Goal: Task Accomplishment & Management: Use online tool/utility

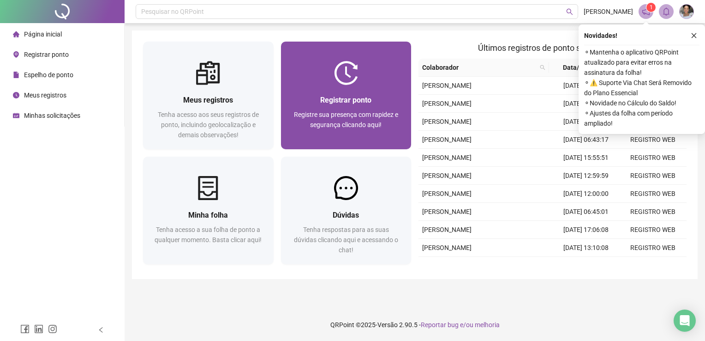
click at [347, 106] on div "Registrar ponto Registre sua presença com rapidez e segurança clicando aqui!" at bounding box center [346, 117] width 108 height 46
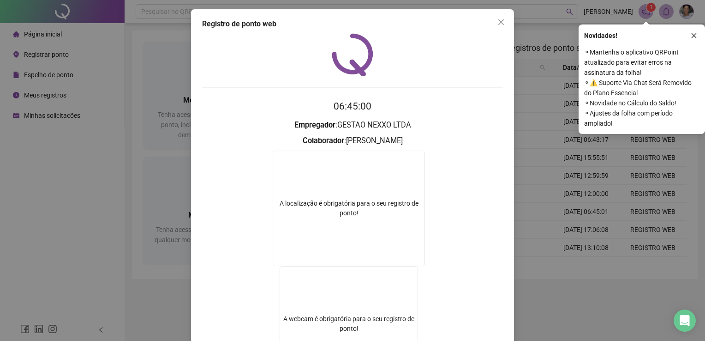
drag, startPoint x: 694, startPoint y: 36, endPoint x: 503, endPoint y: 48, distance: 191.5
click at [694, 36] on icon "close" at bounding box center [694, 35] width 6 height 6
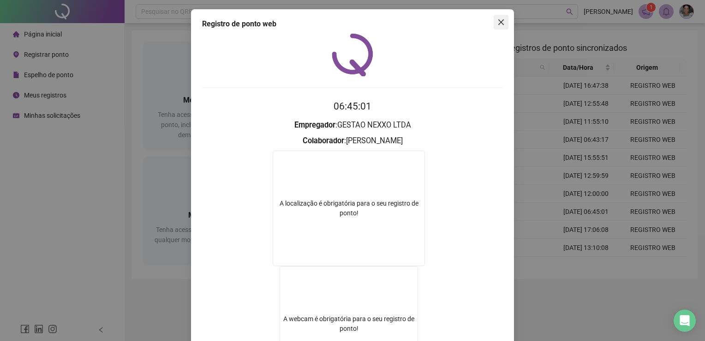
click at [498, 19] on icon "close" at bounding box center [501, 22] width 6 height 6
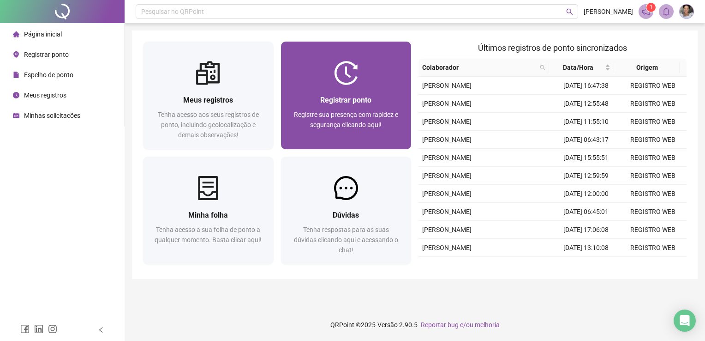
click at [358, 99] on span "Registrar ponto" at bounding box center [345, 100] width 51 height 9
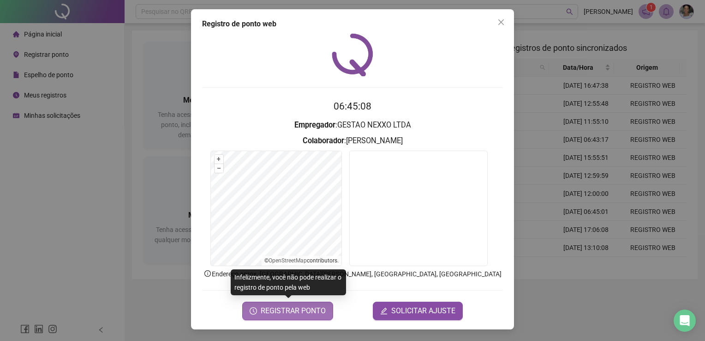
click at [318, 310] on span "REGISTRAR PONTO" at bounding box center [293, 310] width 65 height 11
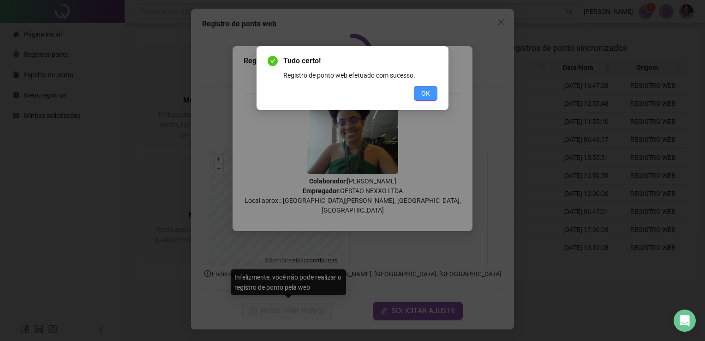
click at [433, 87] on button "OK" at bounding box center [426, 93] width 24 height 15
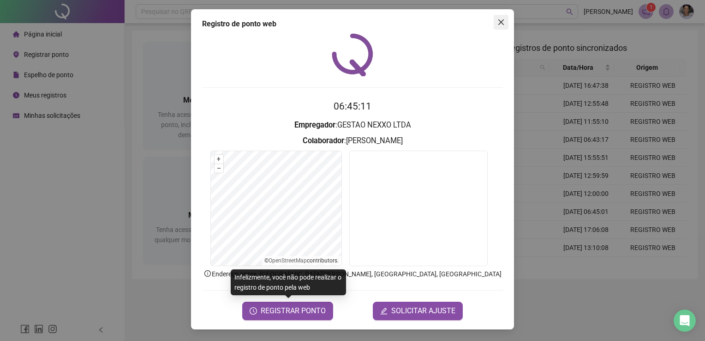
click at [504, 18] on button "Close" at bounding box center [501, 22] width 15 height 15
